Goal: Information Seeking & Learning: Learn about a topic

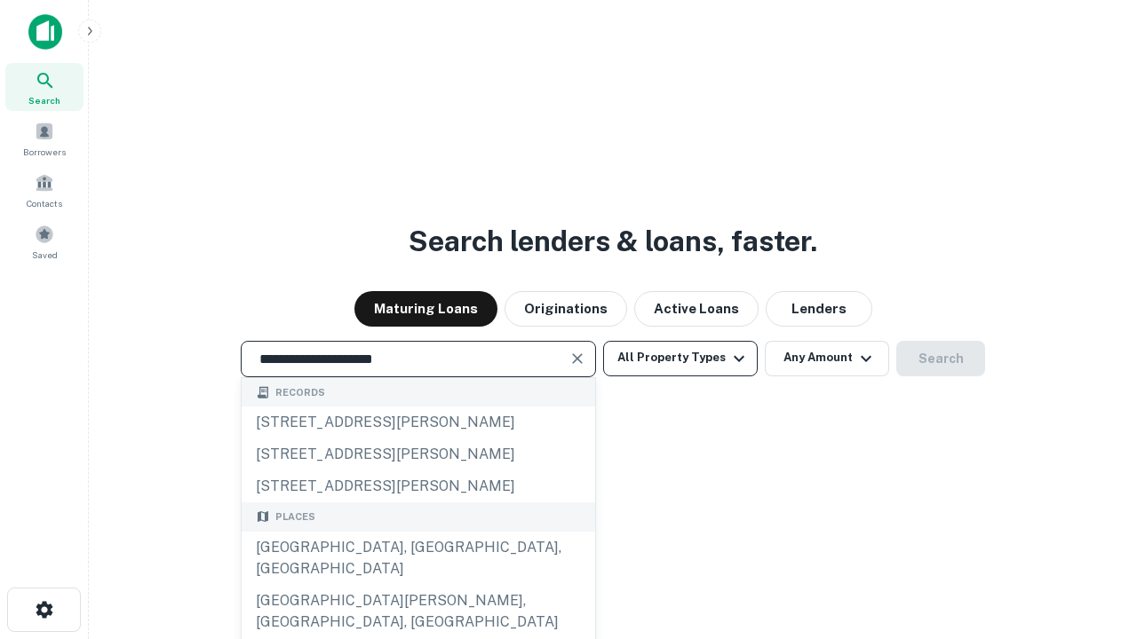
type input "**********"
click at [680, 358] on button "All Property Types" at bounding box center [680, 359] width 155 height 36
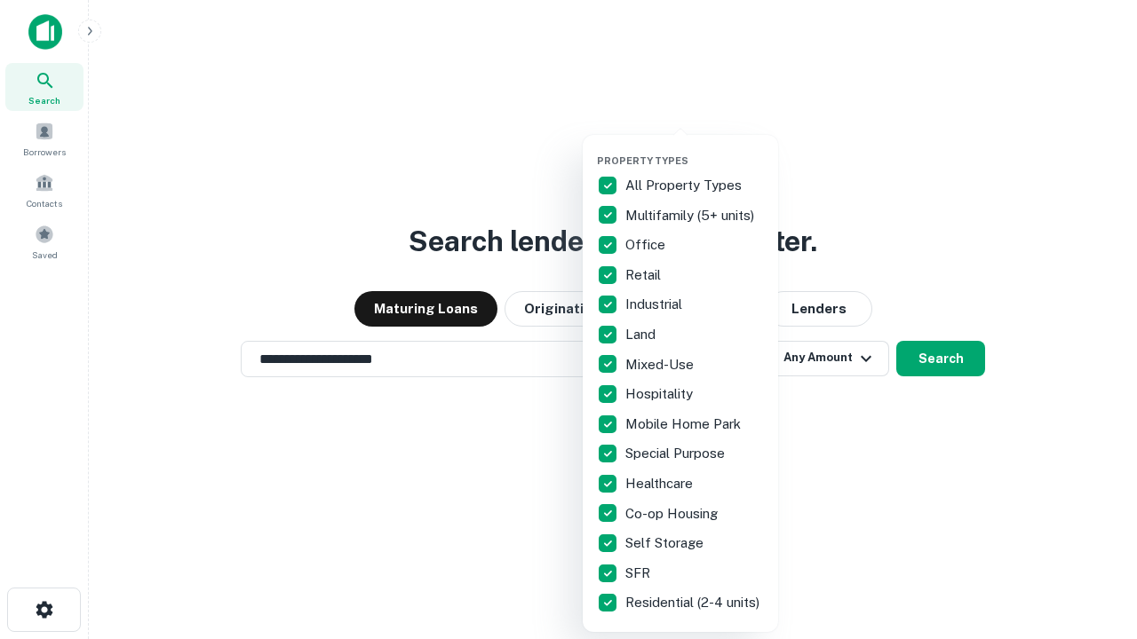
click at [694, 149] on button "button" at bounding box center [694, 149] width 195 height 1
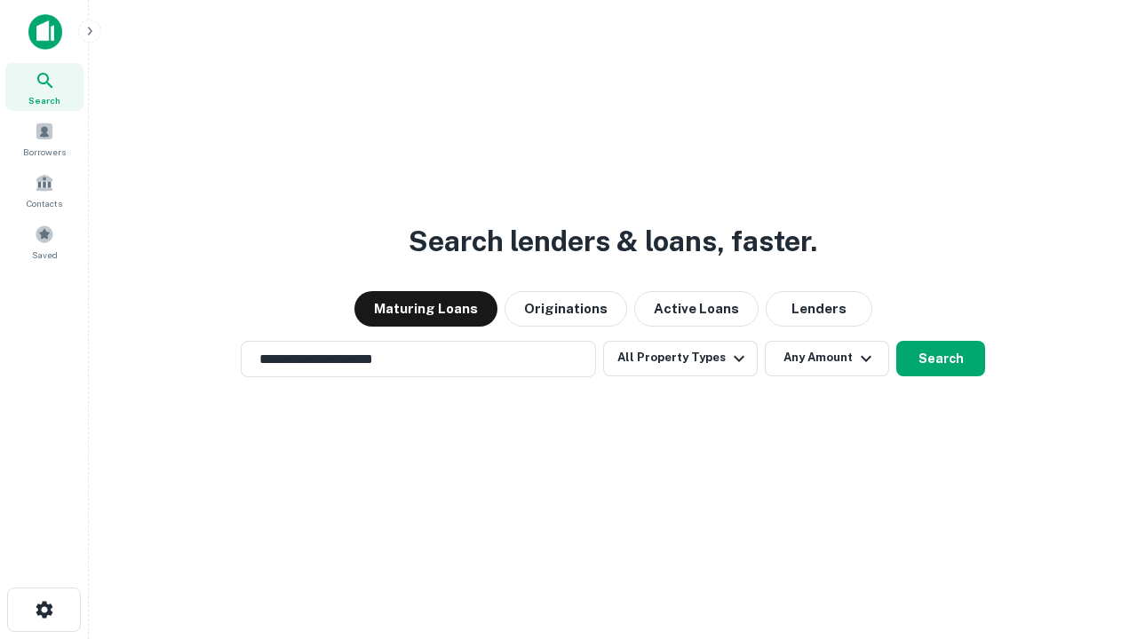
scroll to position [28, 0]
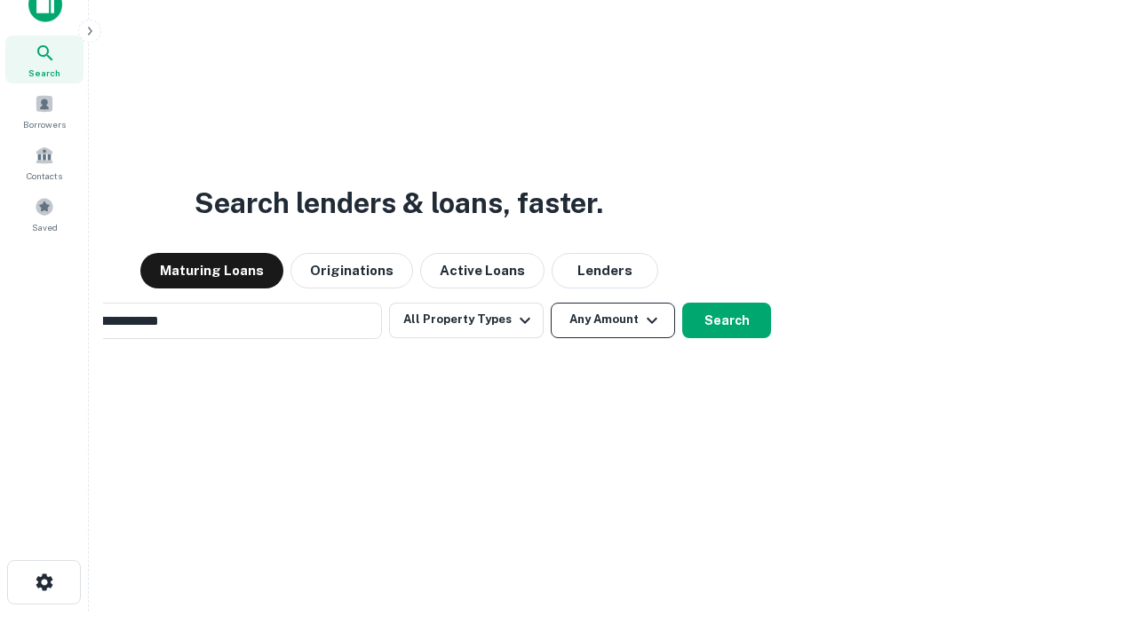
click at [551, 303] on button "Any Amount" at bounding box center [613, 321] width 124 height 36
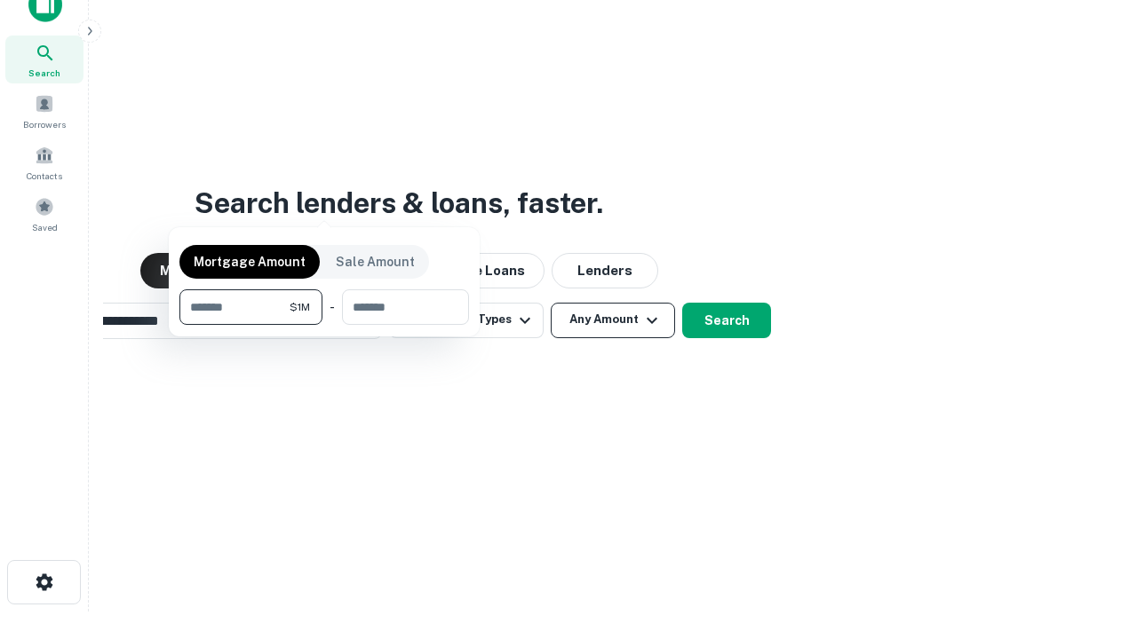
scroll to position [128, 503]
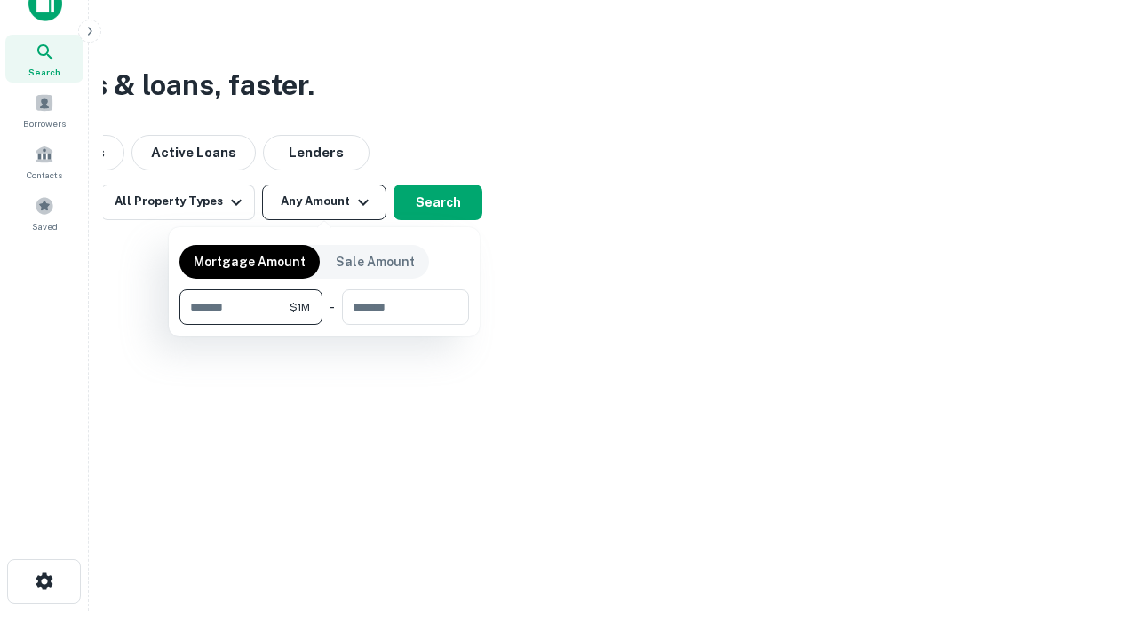
type input "*******"
click at [324, 325] on button "button" at bounding box center [323, 325] width 289 height 1
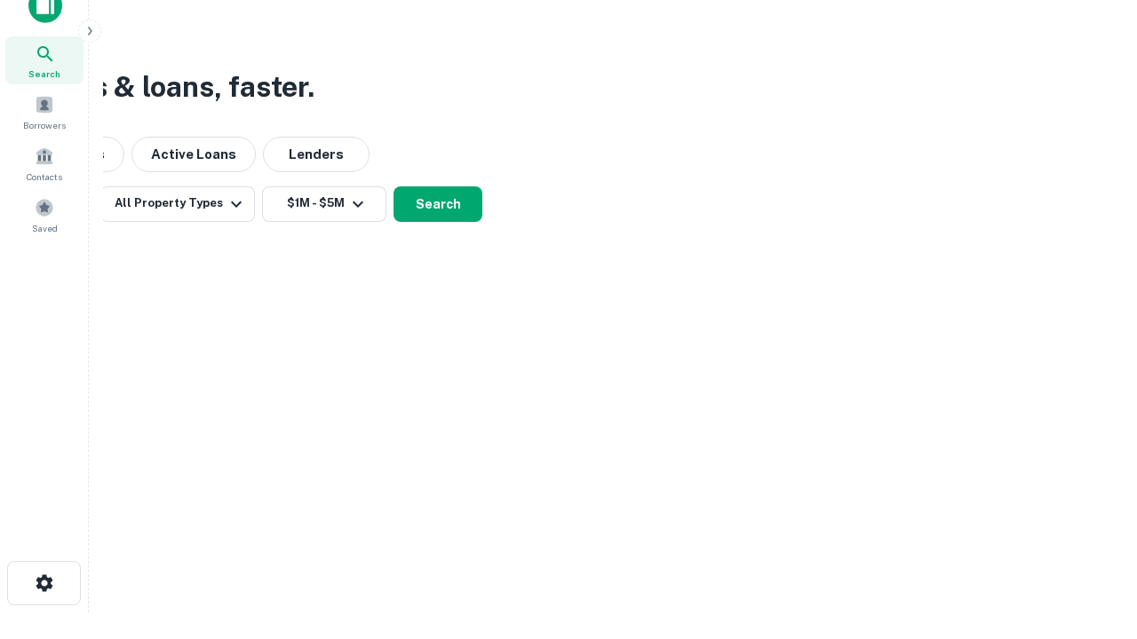
scroll to position [11, 328]
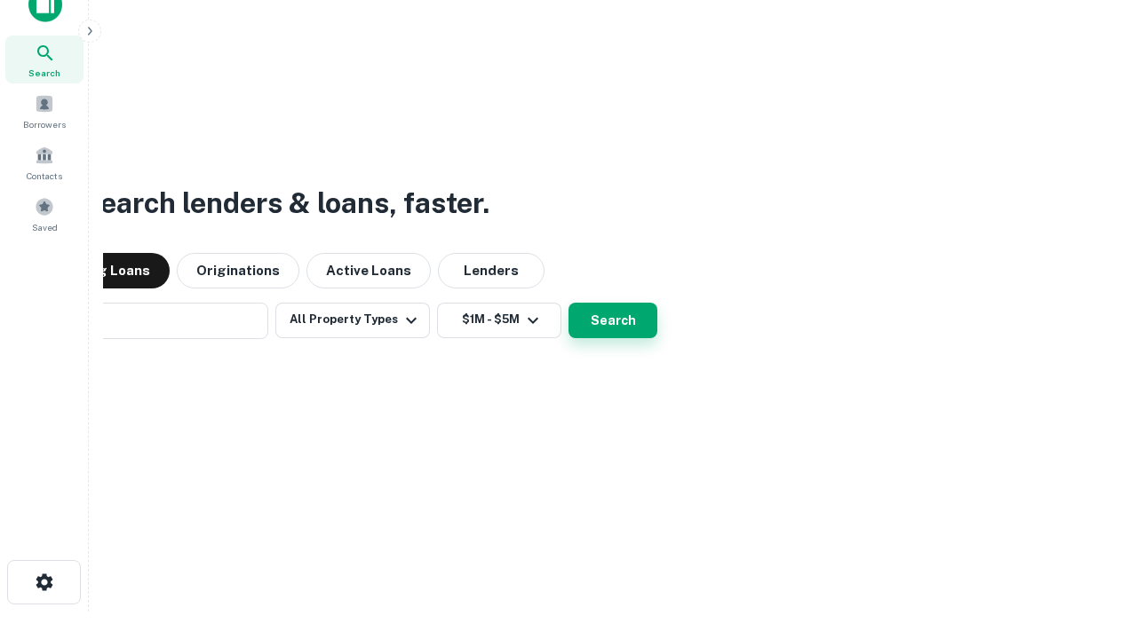
click at [568, 303] on button "Search" at bounding box center [612, 321] width 89 height 36
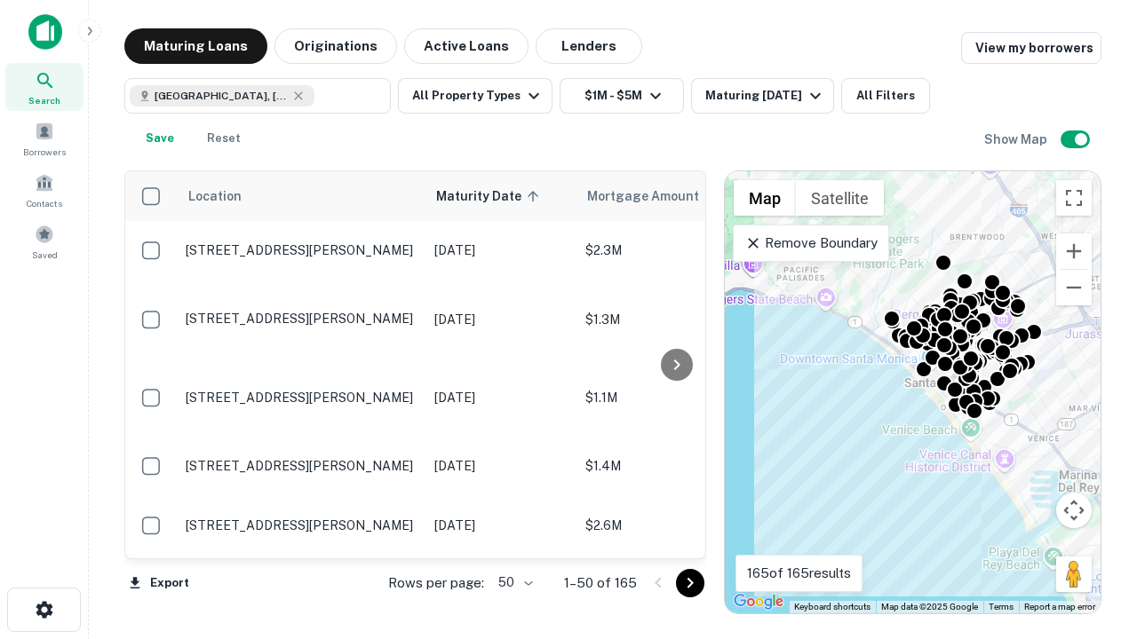
click at [512, 582] on body "Search Borrowers Contacts Saved Maturing Loans Originations Active Loans Lender…" at bounding box center [568, 319] width 1137 height 639
click at [513, 538] on li "25" at bounding box center [513, 538] width 52 height 32
